Goal: Task Accomplishment & Management: Complete application form

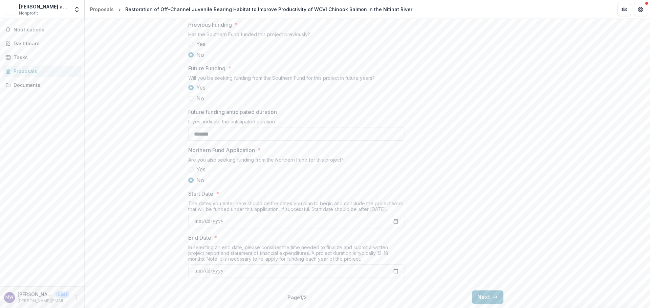
scroll to position [706, 0]
click at [481, 297] on button "Next" at bounding box center [487, 298] width 31 height 14
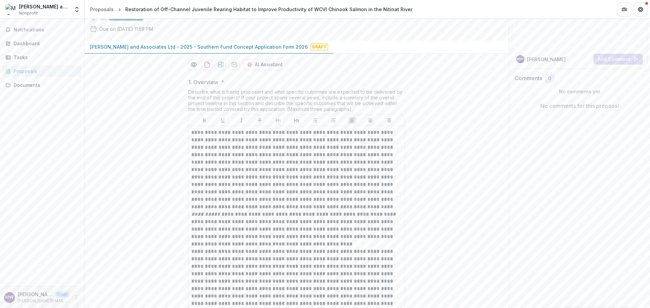
scroll to position [0, 0]
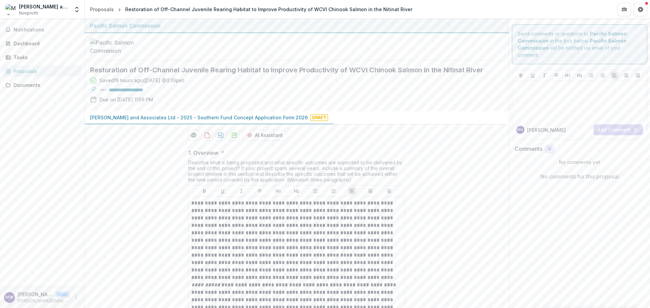
click at [227, 121] on p "[PERSON_NAME] and Associates Ltd - 2025 - Southern Fund Concept Application For…" at bounding box center [199, 117] width 218 height 7
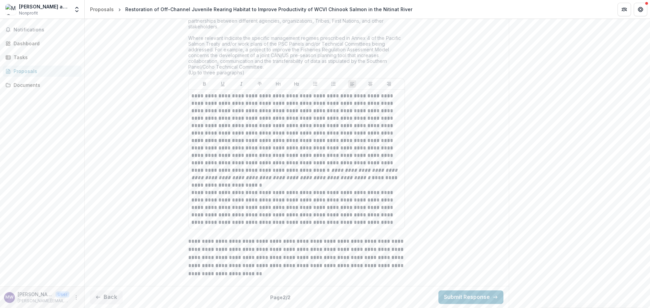
scroll to position [1289, 0]
click at [112, 298] on button "Back" at bounding box center [106, 298] width 32 height 14
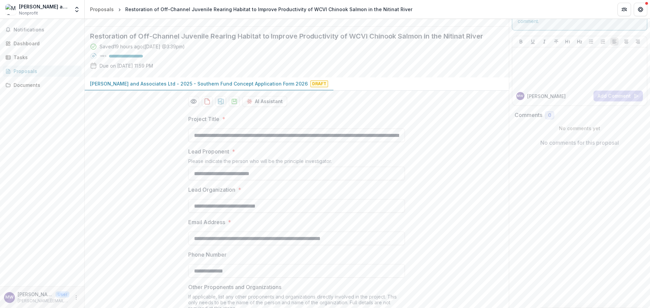
scroll to position [0, 0]
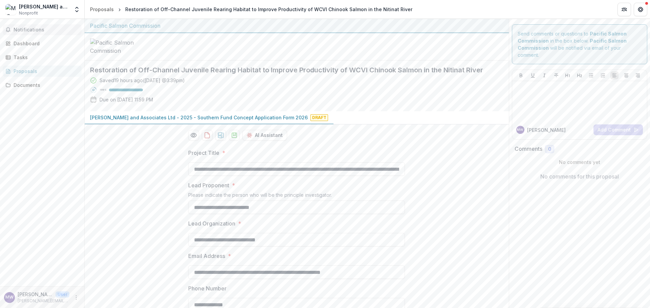
click at [42, 31] on span "Notifications" at bounding box center [46, 30] width 65 height 6
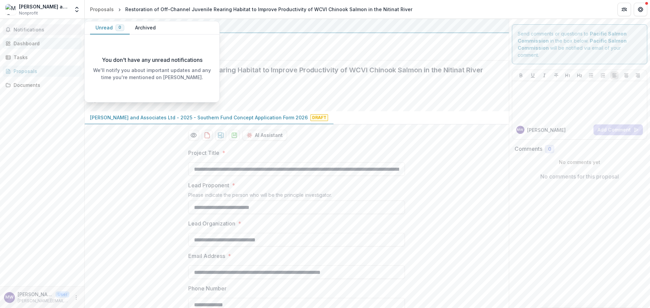
click at [38, 43] on div "Dashboard" at bounding box center [45, 43] width 63 height 7
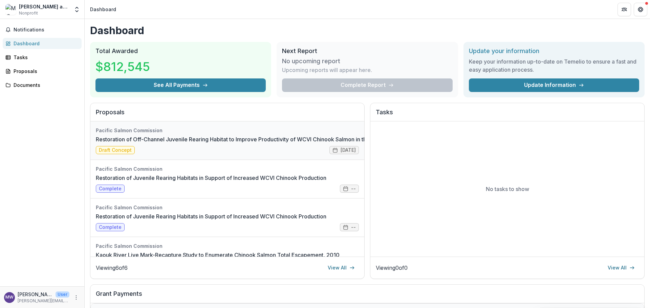
click at [152, 138] on link "Restoration of Off-Channel Juvenile Rearing Habitat to Improve Productivity of …" at bounding box center [249, 139] width 306 height 8
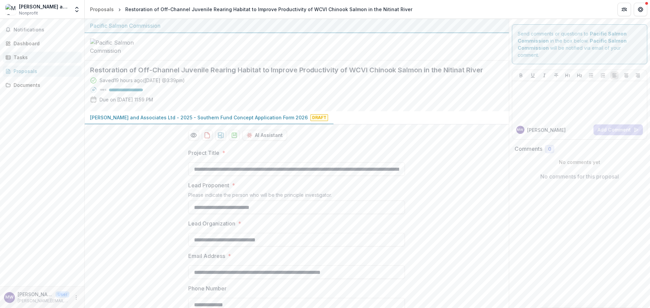
click at [31, 59] on div "Tasks" at bounding box center [45, 57] width 63 height 7
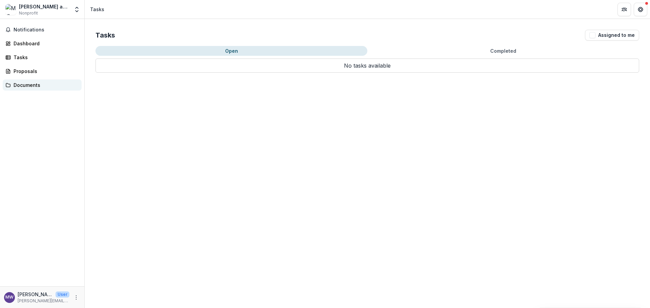
click at [33, 86] on div "Documents" at bounding box center [45, 85] width 63 height 7
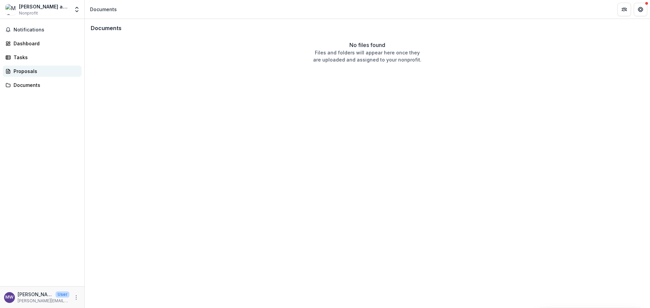
click at [28, 71] on div "Proposals" at bounding box center [45, 71] width 63 height 7
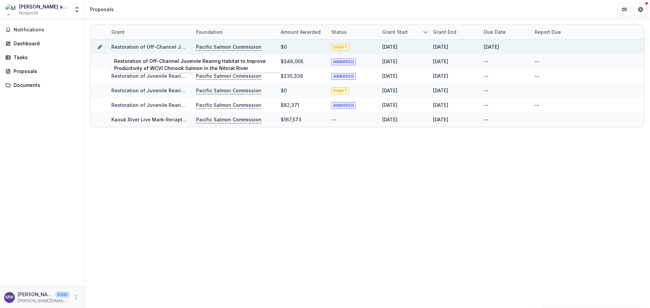
click at [114, 47] on link "Restoration of Off-Channel Juvenile Rearing Habitat to Improve Productivity of …" at bounding box center [254, 47] width 287 height 6
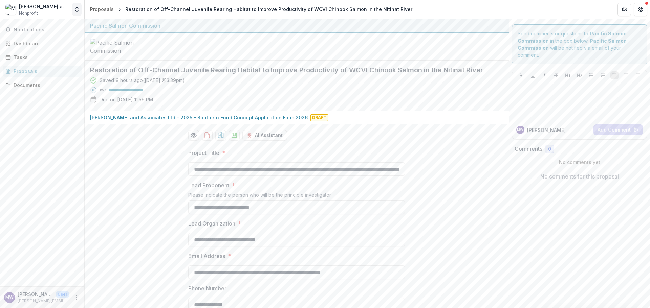
click at [75, 10] on icon "Open entity switcher" at bounding box center [76, 9] width 7 height 7
click at [34, 37] on link "Settings" at bounding box center [42, 37] width 81 height 11
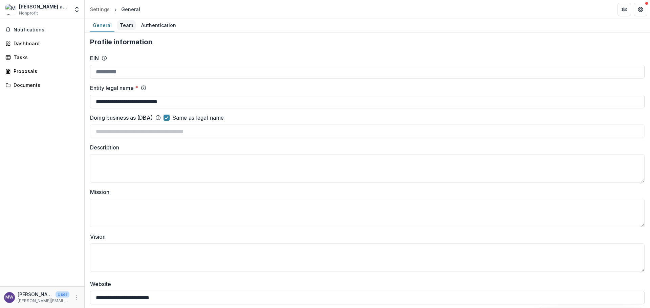
click at [130, 27] on div "Team" at bounding box center [126, 25] width 19 height 10
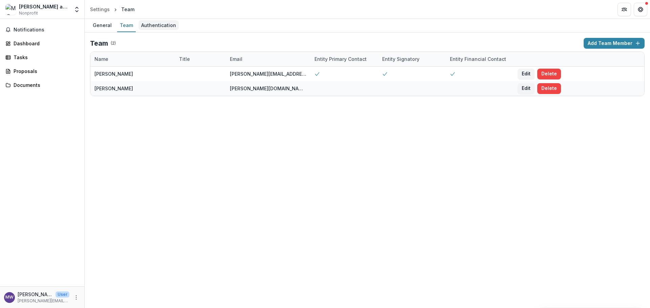
click at [149, 27] on div "Authentication" at bounding box center [158, 25] width 40 height 10
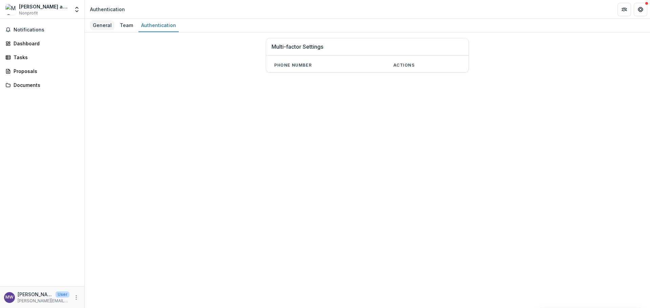
click at [104, 25] on div "General" at bounding box center [102, 25] width 24 height 10
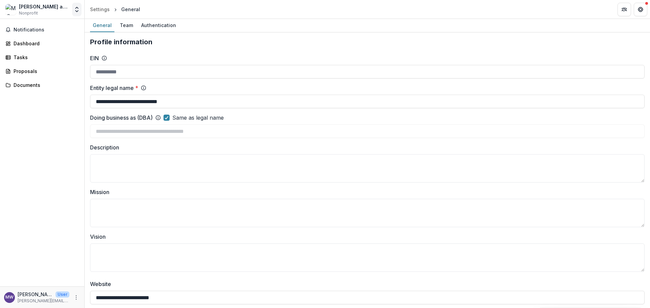
click at [77, 10] on icon "Open entity switcher" at bounding box center [76, 9] width 7 height 7
click at [54, 25] on link "Team Settings" at bounding box center [42, 26] width 81 height 11
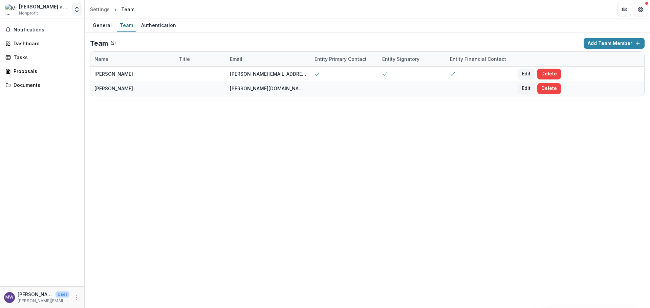
click at [75, 13] on button "Open entity switcher" at bounding box center [76, 10] width 9 height 14
click at [29, 38] on link "Settings" at bounding box center [42, 37] width 81 height 11
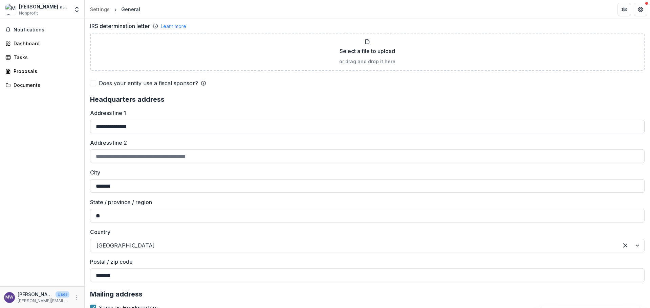
scroll to position [507, 0]
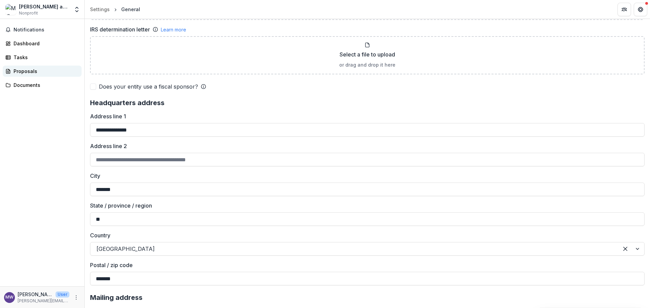
click at [32, 72] on div "Proposals" at bounding box center [45, 71] width 63 height 7
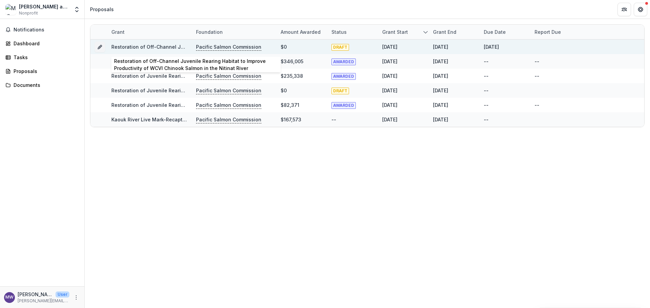
click at [145, 46] on link "Restoration of Off-Channel Juvenile Rearing Habitat to Improve Productivity of …" at bounding box center [254, 47] width 287 height 6
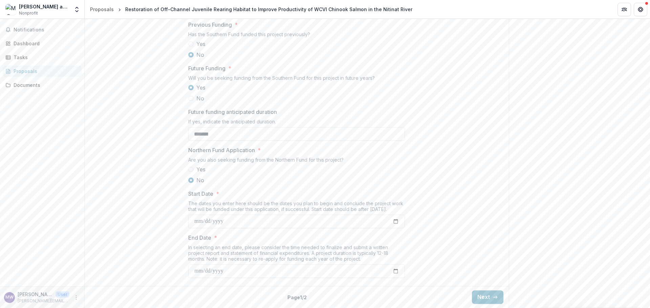
scroll to position [706, 0]
click at [486, 297] on button "Next" at bounding box center [487, 298] width 31 height 14
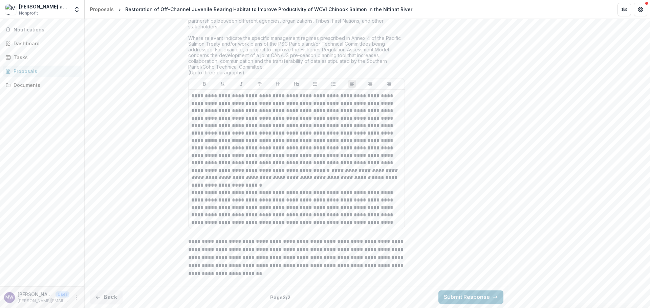
scroll to position [1289, 0]
click at [459, 296] on button "Submit Response" at bounding box center [470, 298] width 65 height 14
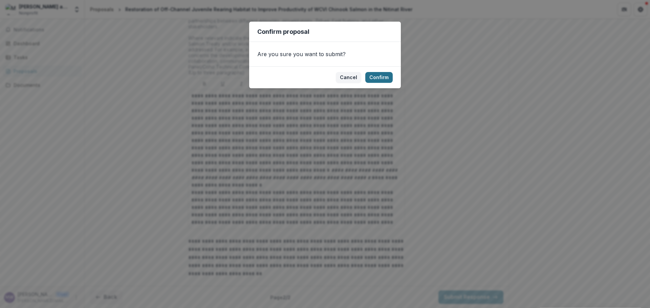
click at [380, 78] on button "Confirm" at bounding box center [378, 77] width 27 height 11
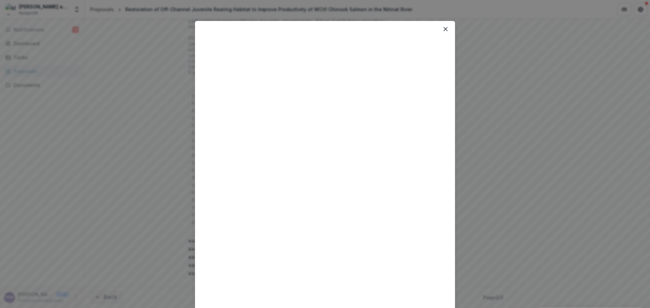
scroll to position [0, 0]
click at [446, 29] on button "Close" at bounding box center [445, 29] width 11 height 11
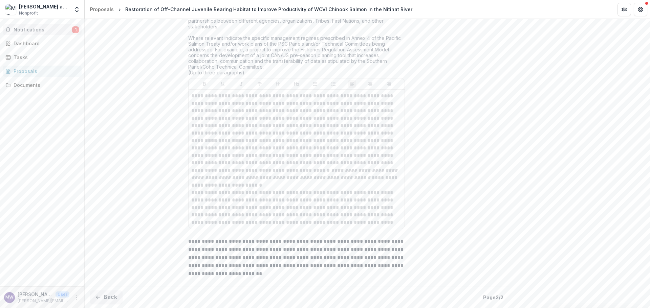
click at [31, 29] on span "Notifications" at bounding box center [43, 30] width 59 height 6
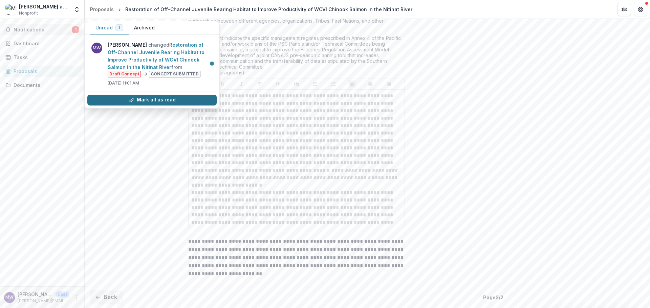
click at [140, 98] on button "Mark all as read" at bounding box center [151, 100] width 129 height 11
